Goal: Task Accomplishment & Management: Manage account settings

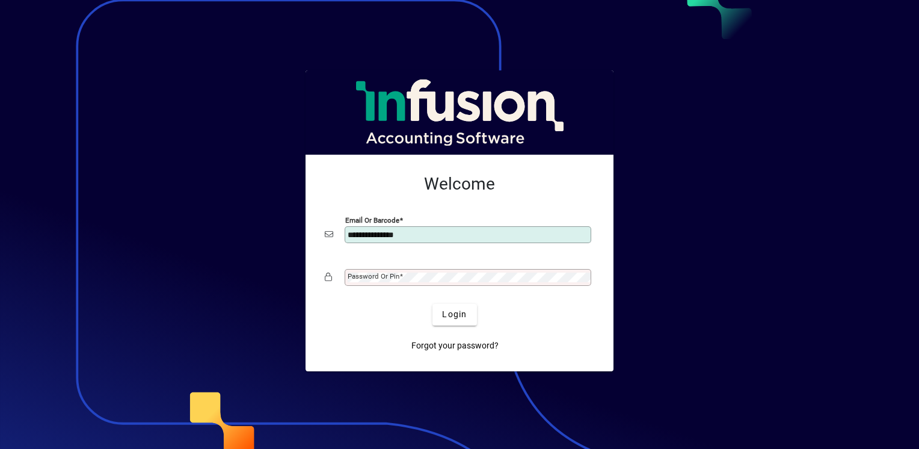
type input "**********"
click at [457, 316] on span "Login" at bounding box center [454, 314] width 25 height 13
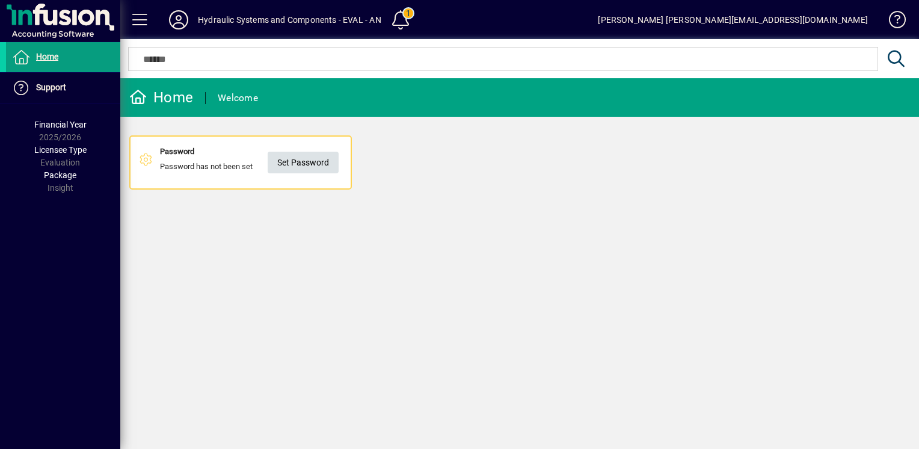
click at [293, 166] on span "Set Password" at bounding box center [303, 163] width 52 height 20
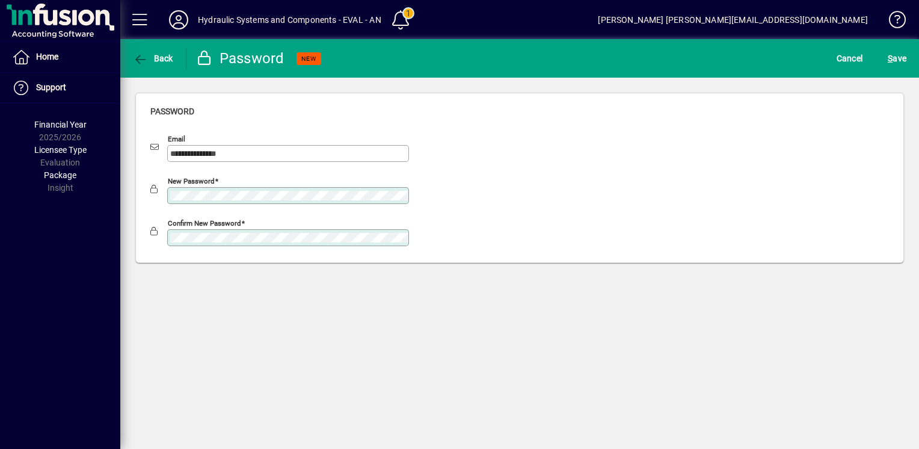
click at [885, 48] on button "S ave" at bounding box center [897, 59] width 25 height 22
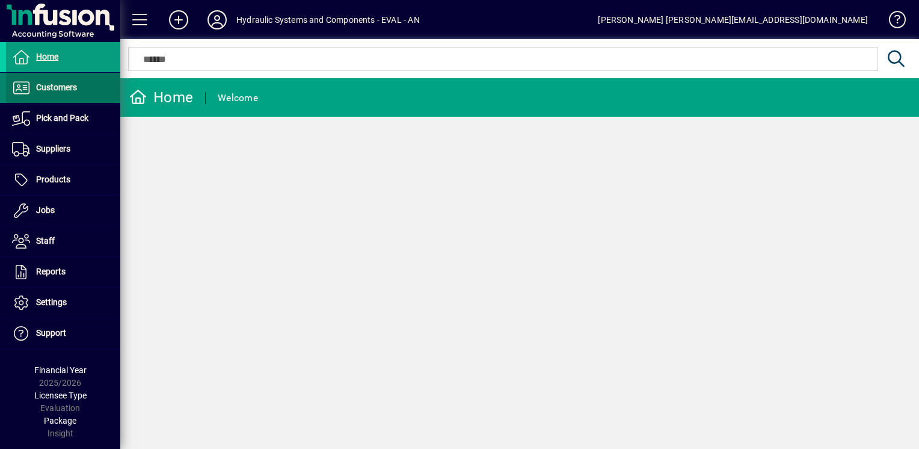
click at [49, 88] on span "Customers" at bounding box center [56, 87] width 41 height 10
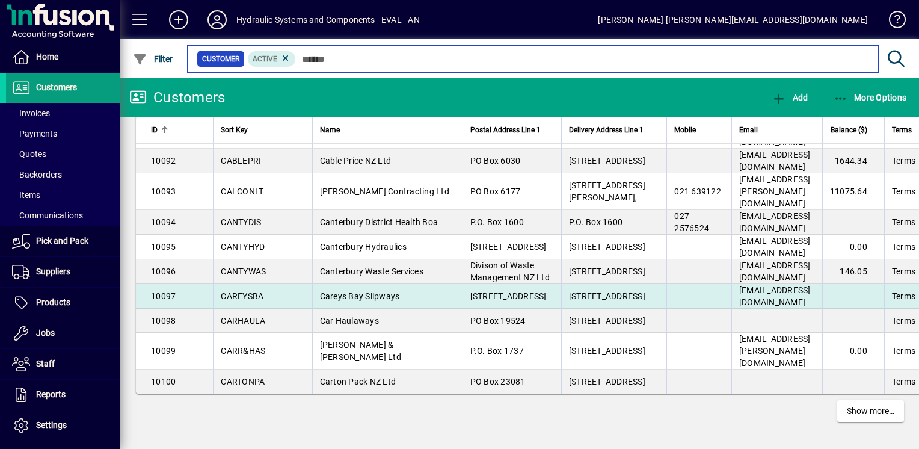
scroll to position [2686, 0]
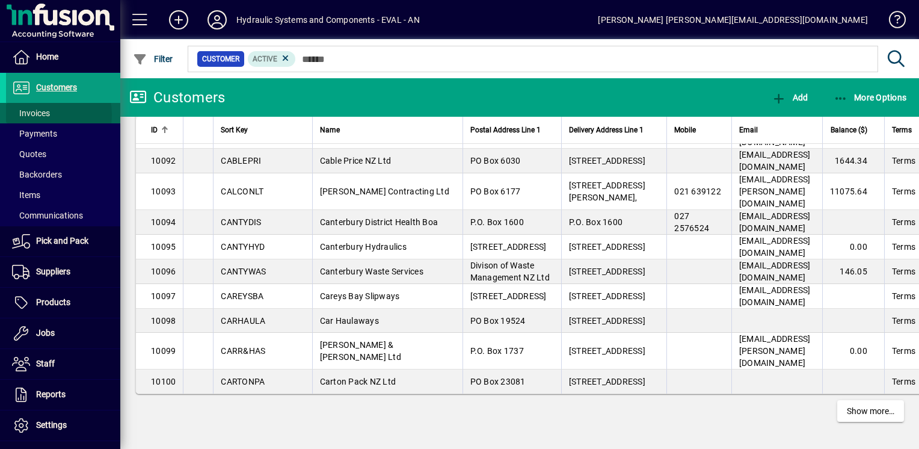
click at [38, 114] on span "Invoices" at bounding box center [31, 113] width 38 height 10
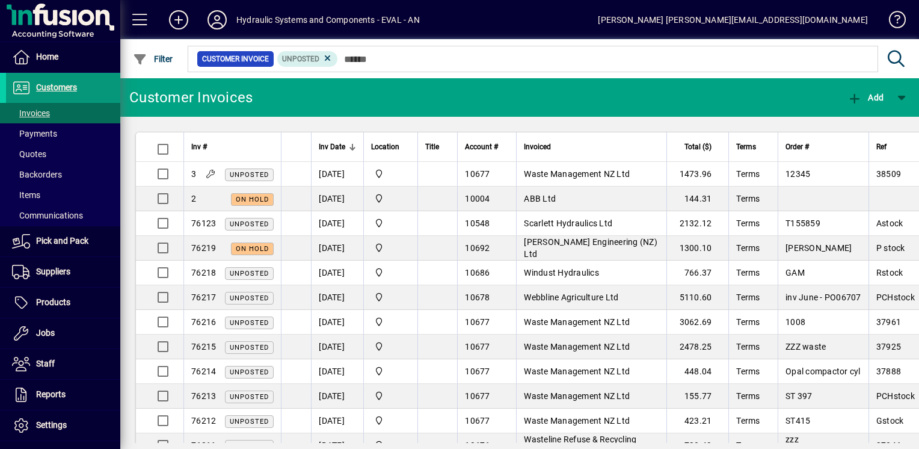
click at [52, 88] on span "Customers" at bounding box center [56, 87] width 41 height 10
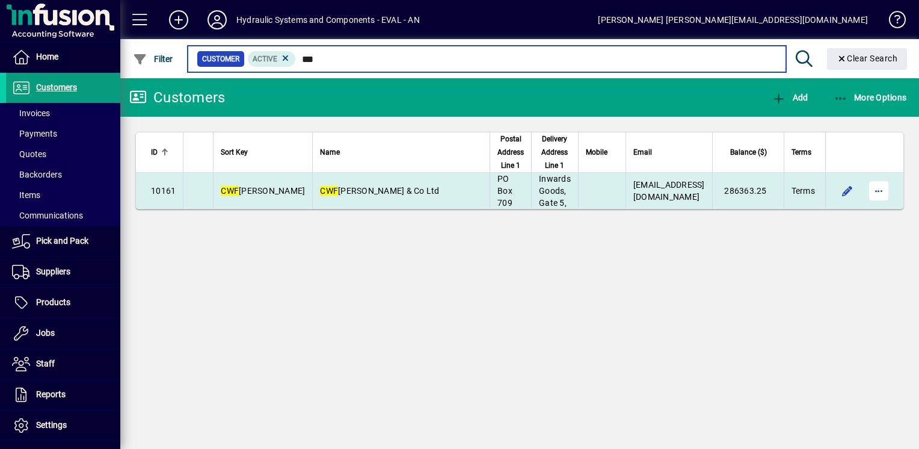
type input "***"
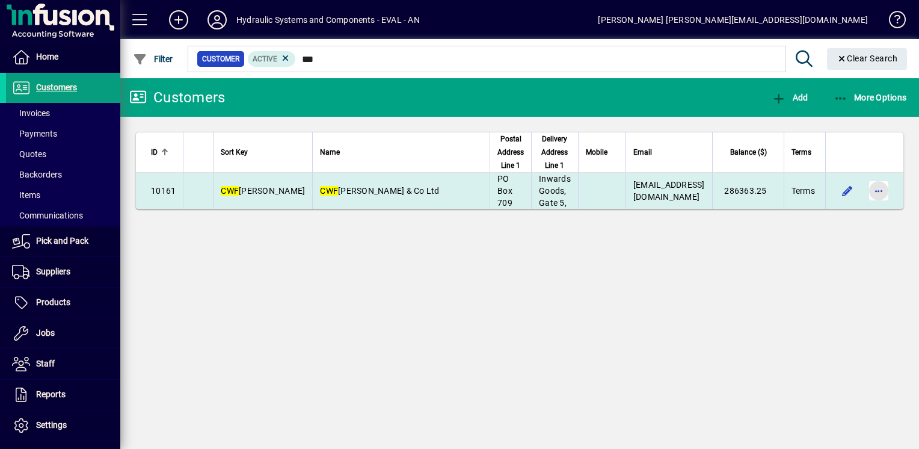
click at [874, 192] on span "button" at bounding box center [878, 190] width 29 height 29
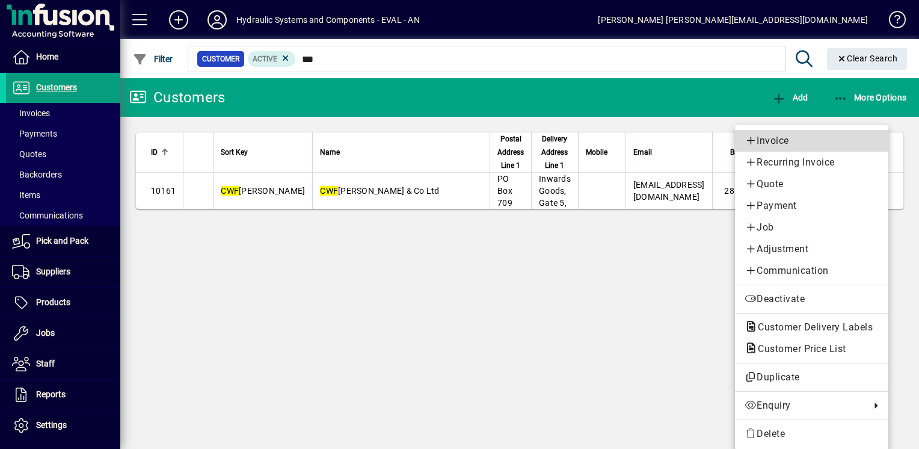
click at [765, 140] on span "Invoice" at bounding box center [811, 140] width 134 height 14
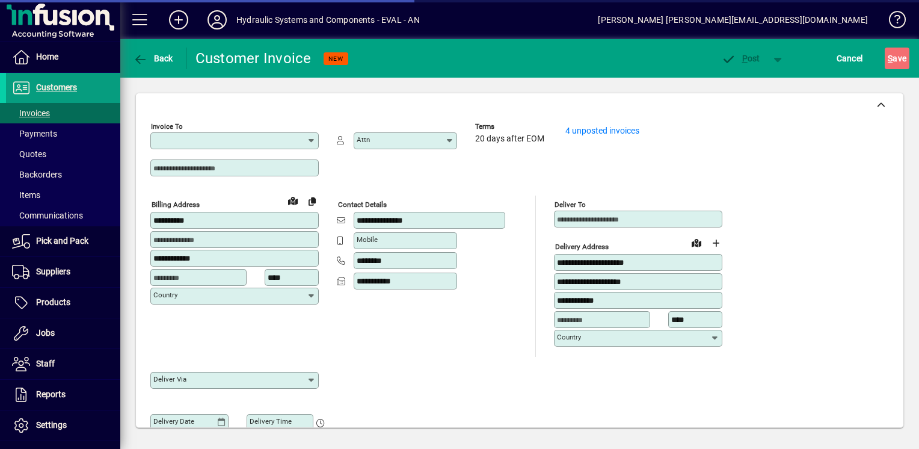
type input "**********"
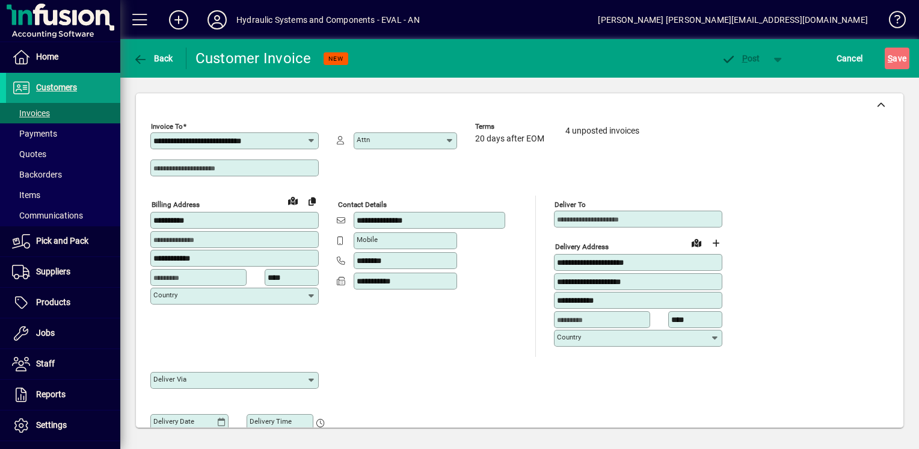
click at [597, 130] on link "4 unposted invoices" at bounding box center [602, 131] width 74 height 10
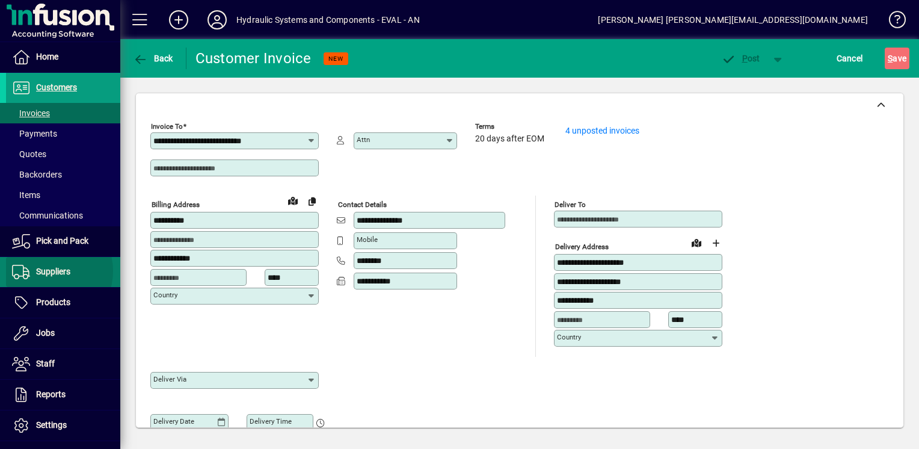
click at [49, 271] on span "Suppliers" at bounding box center [53, 271] width 34 height 10
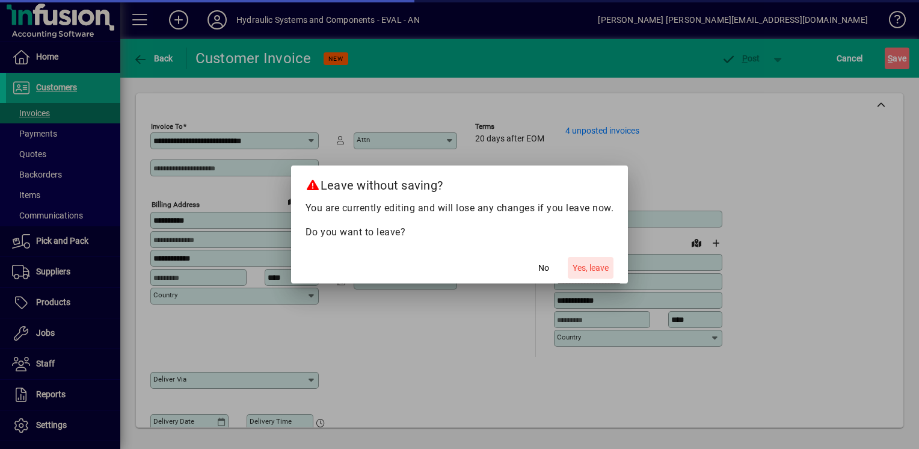
click at [594, 268] on span "Yes, leave" at bounding box center [590, 268] width 36 height 13
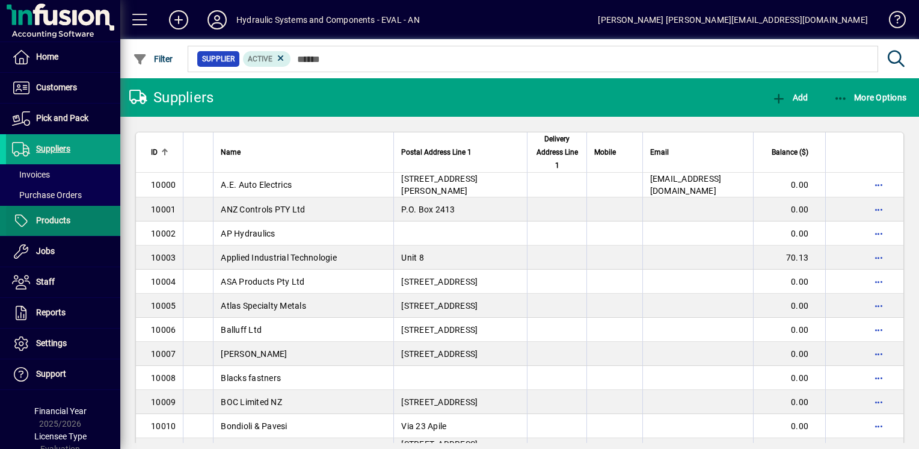
click at [48, 219] on span "Products" at bounding box center [53, 220] width 34 height 10
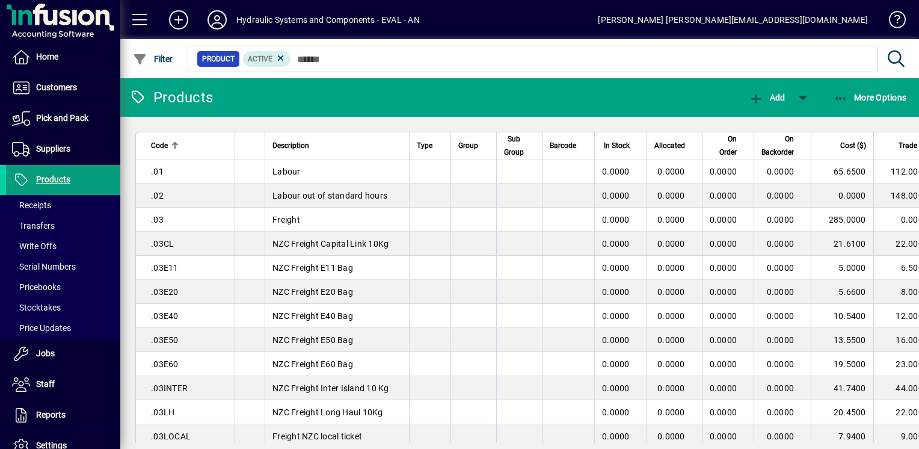
drag, startPoint x: 408, startPoint y: 119, endPoint x: 382, endPoint y: 131, distance: 28.5
click at [382, 131] on app-page-flat "Code Description Type Group Sub Group Barcode In Stock Allocated On Order On Ba…" at bounding box center [519, 280] width 799 height 326
drag, startPoint x: 382, startPoint y: 131, endPoint x: 391, endPoint y: 144, distance: 15.5
click at [391, 144] on div "Description" at bounding box center [336, 145] width 129 height 13
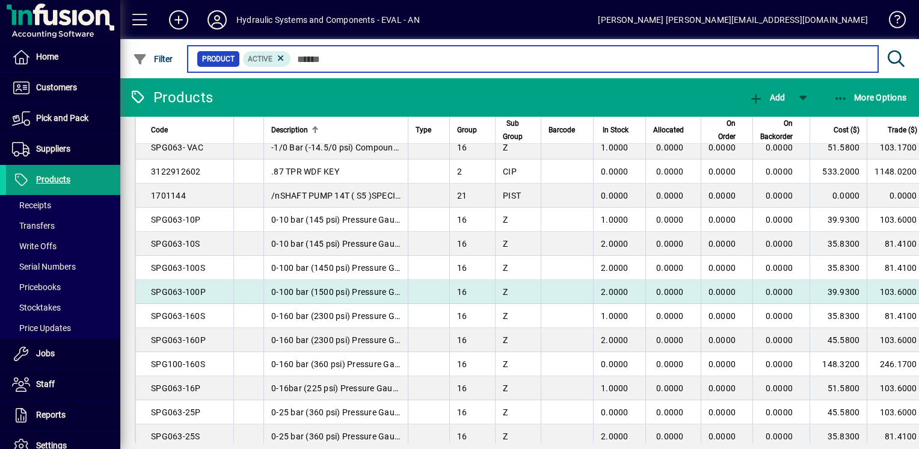
scroll to position [2170, 0]
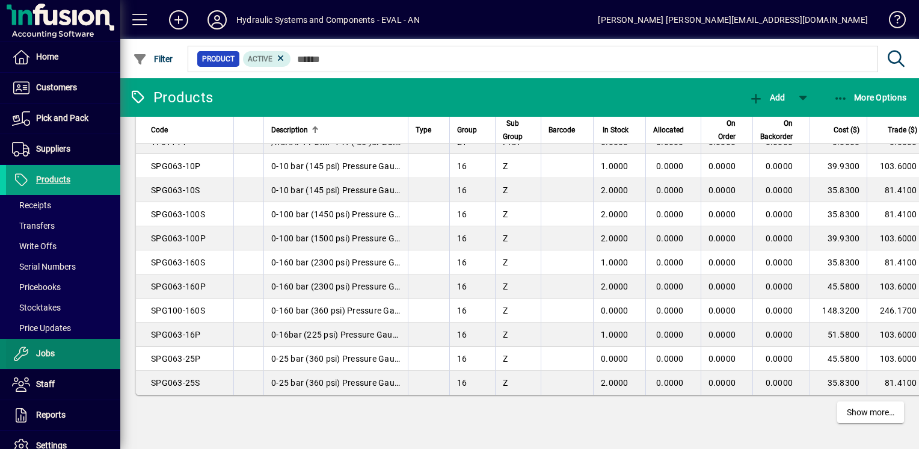
click at [41, 354] on span "Jobs" at bounding box center [45, 353] width 19 height 10
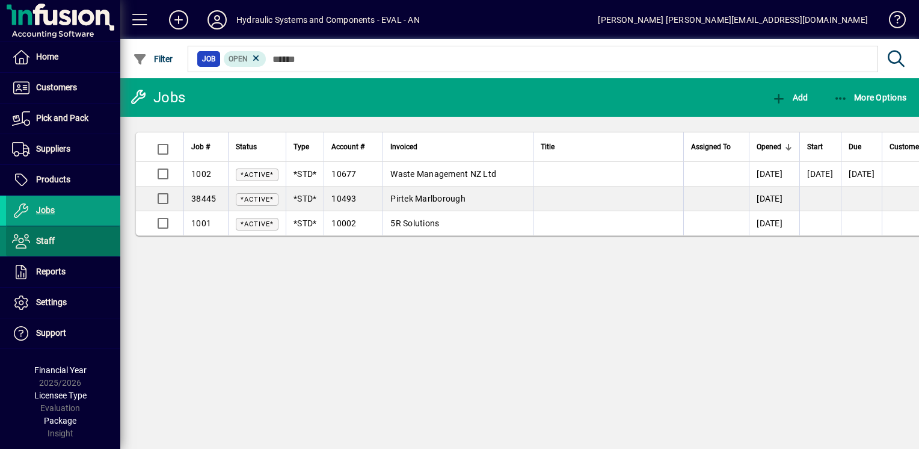
click at [46, 242] on span "Staff" at bounding box center [45, 241] width 19 height 10
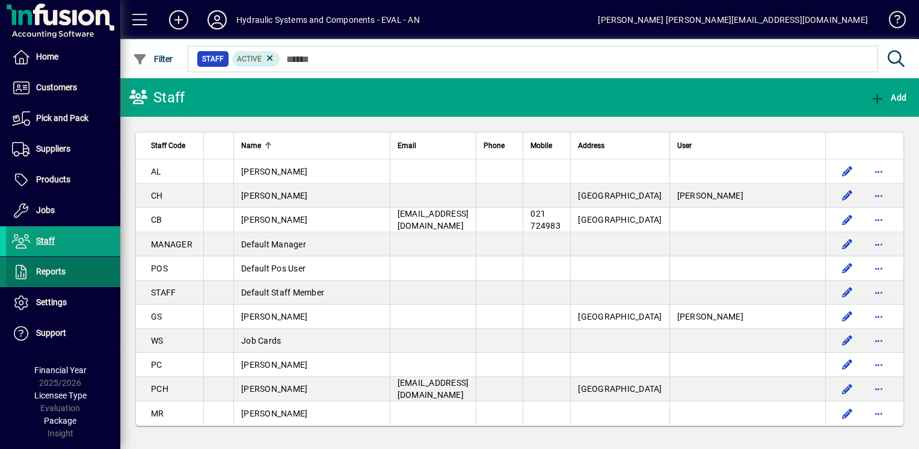
click at [41, 270] on span "Reports" at bounding box center [50, 271] width 29 height 10
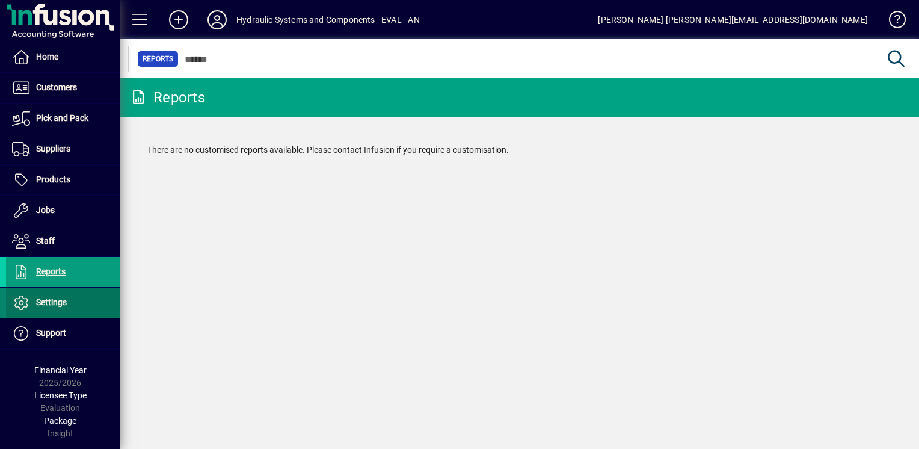
click at [46, 300] on span "Settings" at bounding box center [51, 302] width 31 height 10
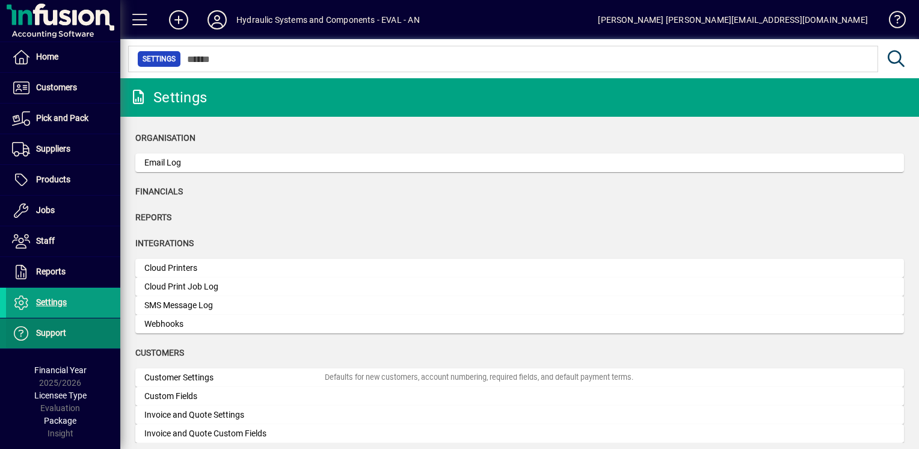
click at [58, 336] on span "Support" at bounding box center [51, 333] width 30 height 10
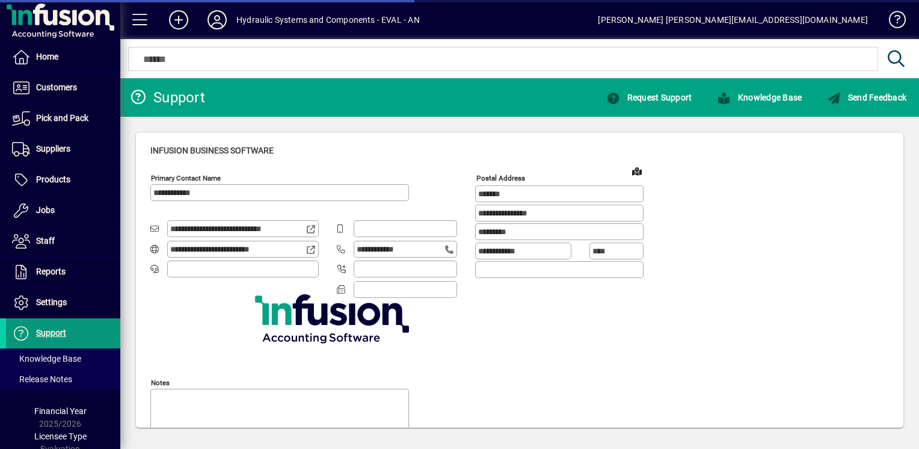
type input "**********"
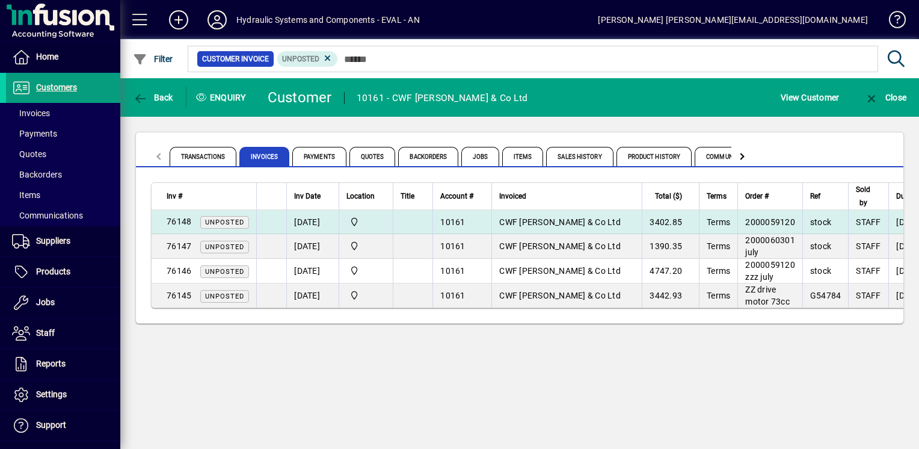
click at [550, 219] on span "CWF Hamilton & Co Ltd" at bounding box center [559, 222] width 121 height 10
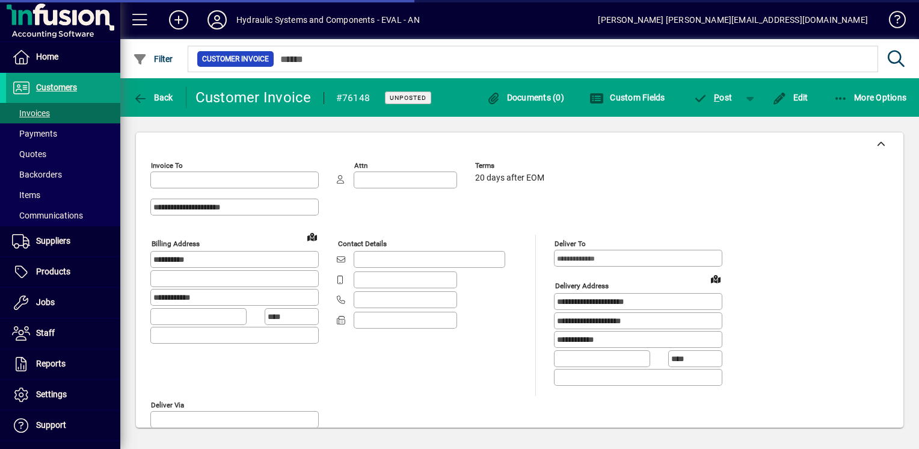
type input "**********"
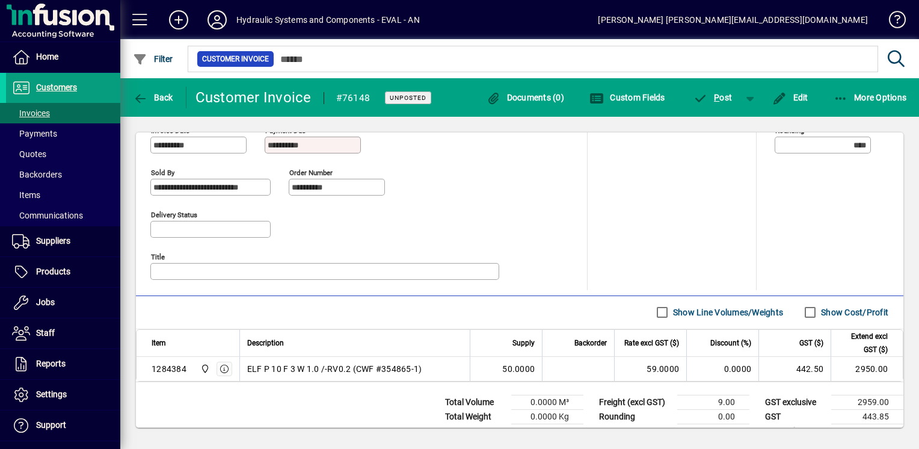
scroll to position [533, 0]
